Goal: Register for event/course

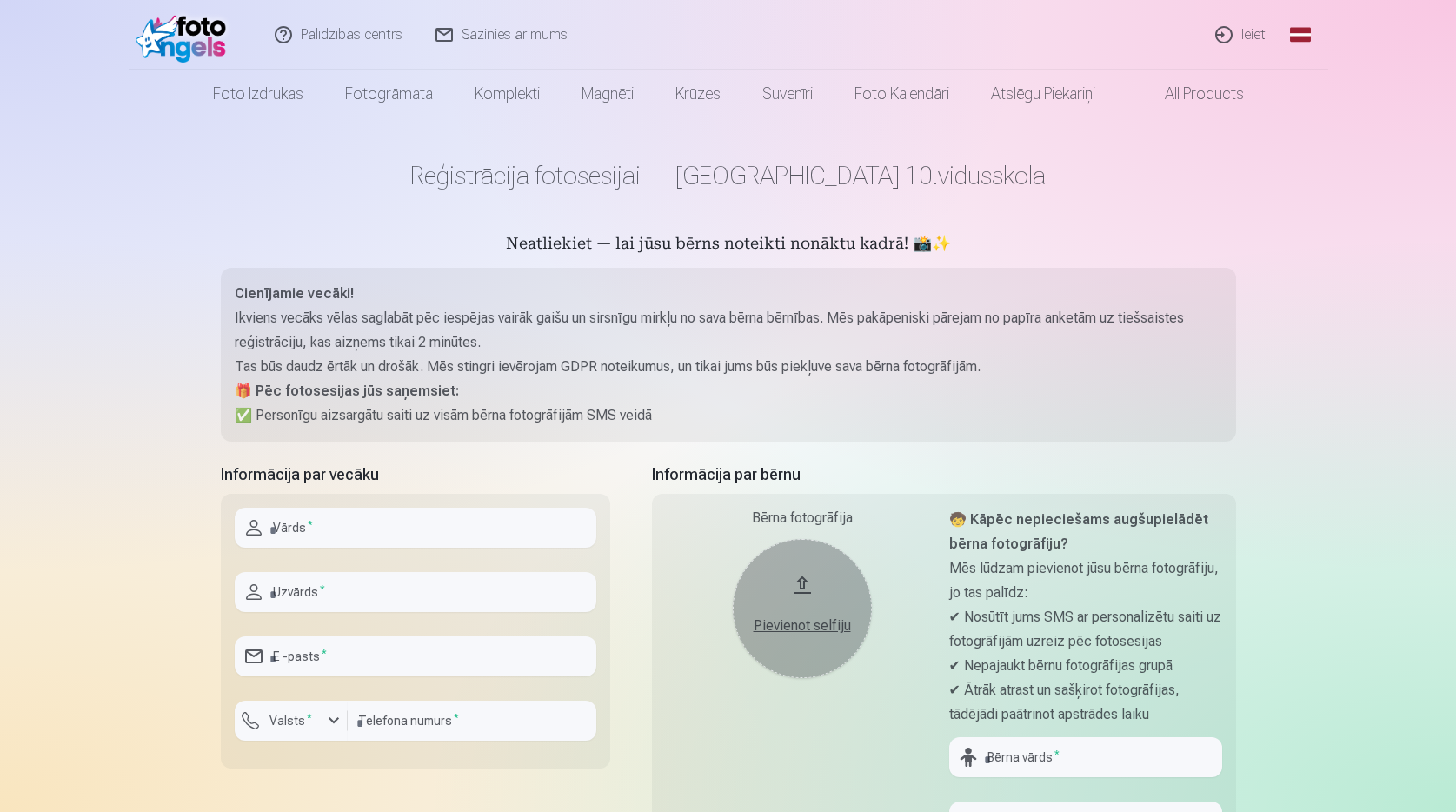
scroll to position [174, 0]
click at [303, 530] on input "text" at bounding box center [415, 527] width 361 height 40
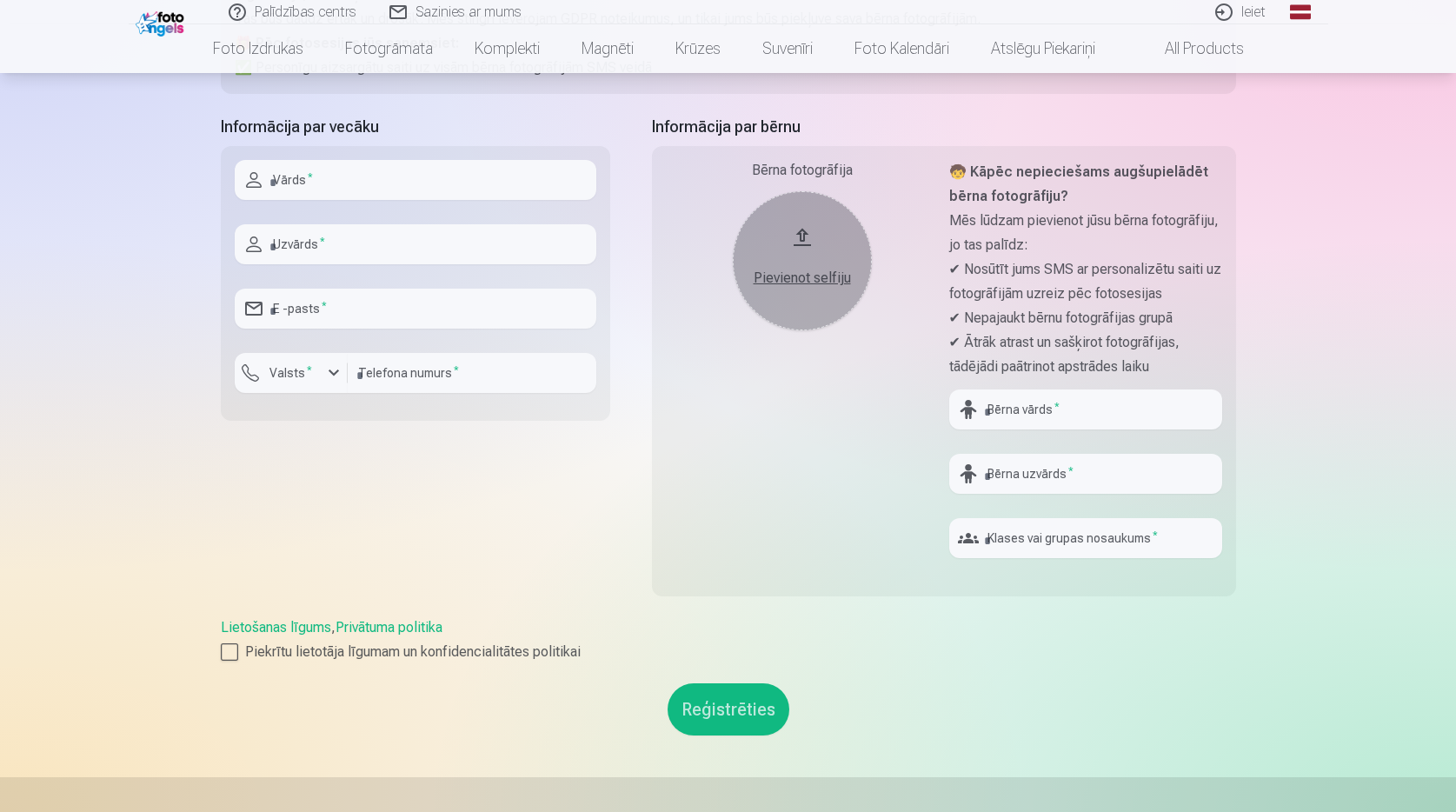
scroll to position [174, 0]
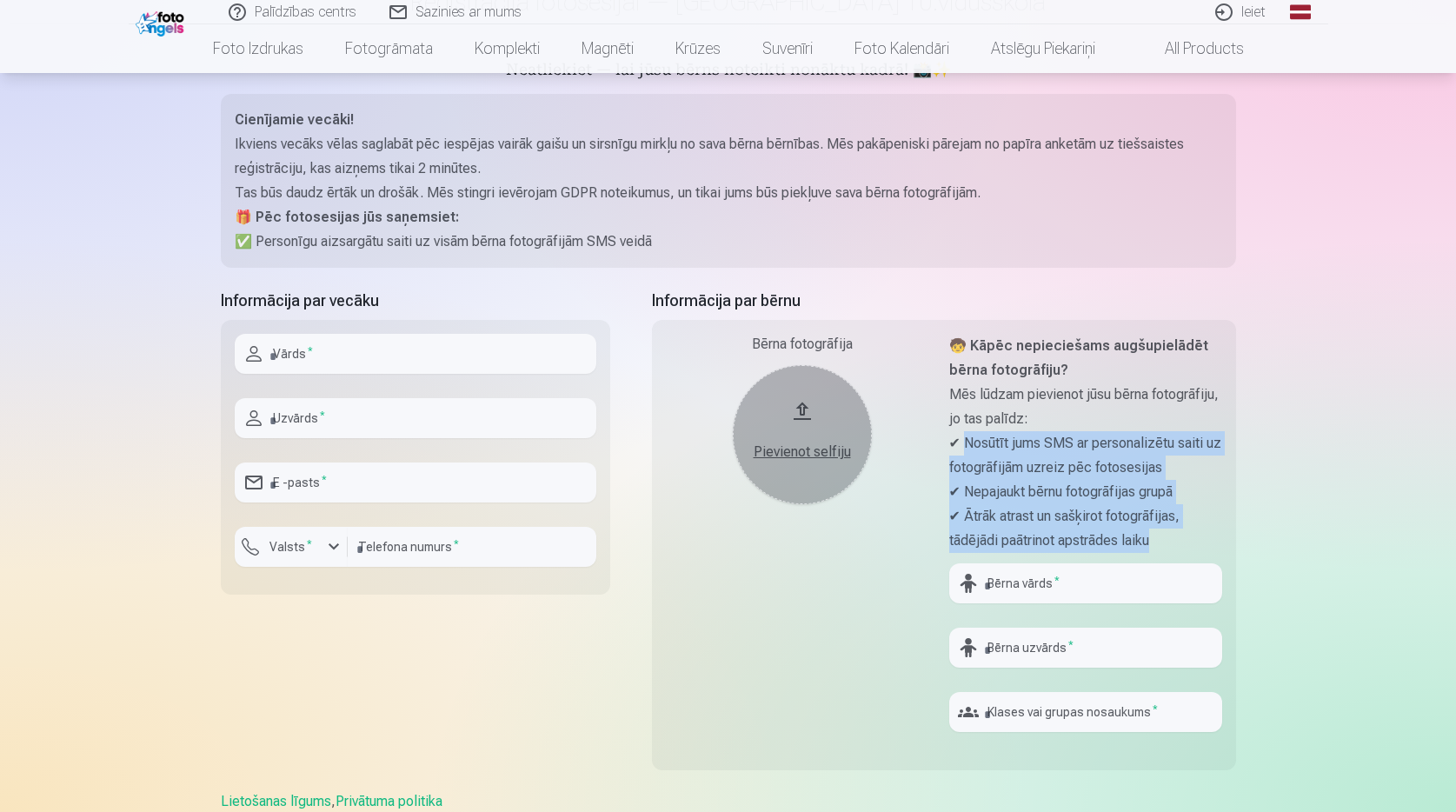
drag, startPoint x: 963, startPoint y: 443, endPoint x: 1066, endPoint y: 496, distance: 115.8
click at [1171, 536] on div "🧒 Kāpēc nepieciešams augšupielādēt bērna fotogrāfiju? Mēs lūdzam pievienot jūsu…" at bounding box center [1086, 443] width 273 height 219
copy div "Nosūtīt jums SMS ar personalizētu saiti uz fotogrāfijām uzreiz pēc fotosesijas …"
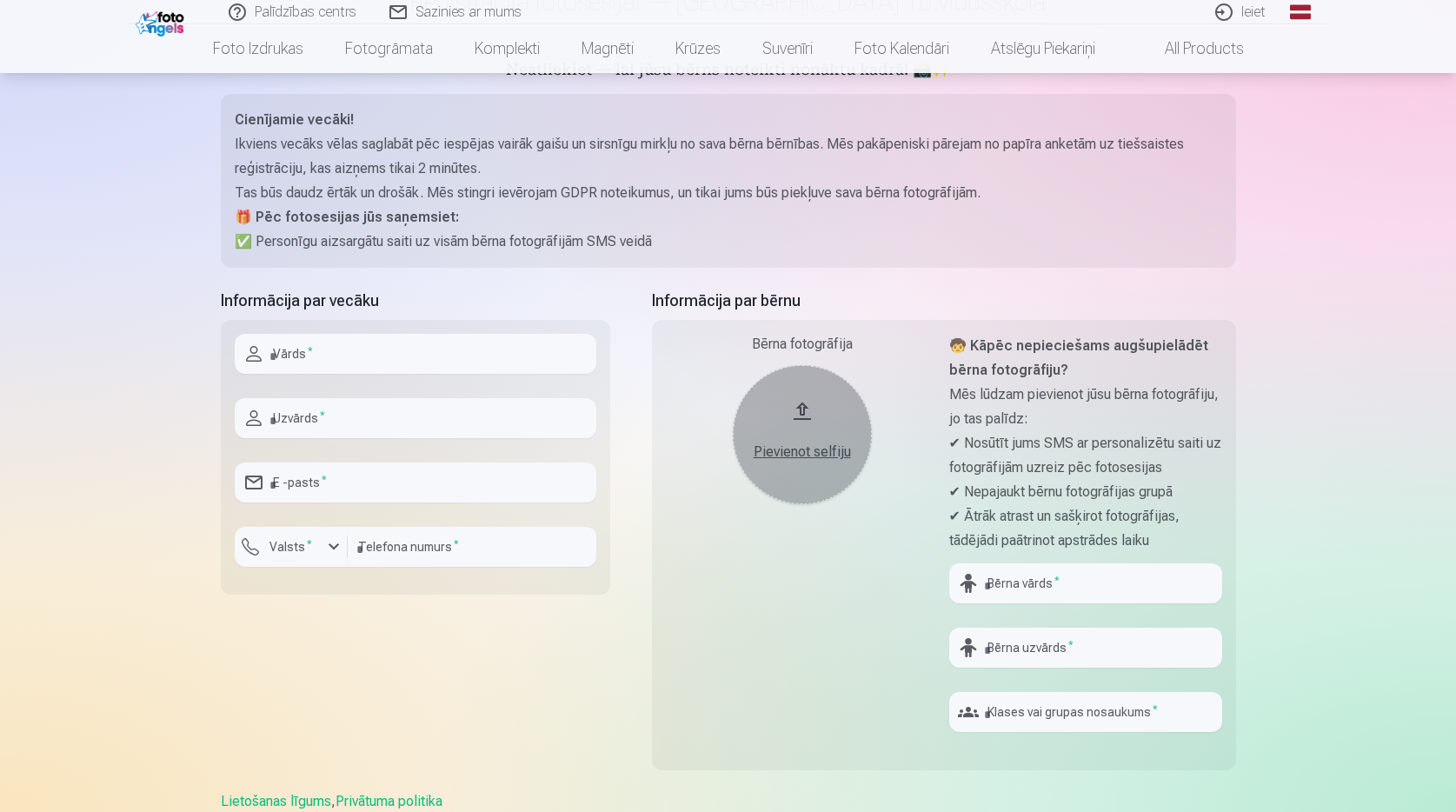
drag, startPoint x: 763, startPoint y: 639, endPoint x: 769, endPoint y: 623, distance: 17.1
click at [763, 639] on div "Bērna fotogrāfija Pievienot selfiju" at bounding box center [802, 539] width 273 height 412
click at [799, 399] on button "Pievienot selfiju" at bounding box center [802, 434] width 139 height 139
click at [299, 355] on input "text" at bounding box center [415, 353] width 361 height 40
